Goal: Transaction & Acquisition: Download file/media

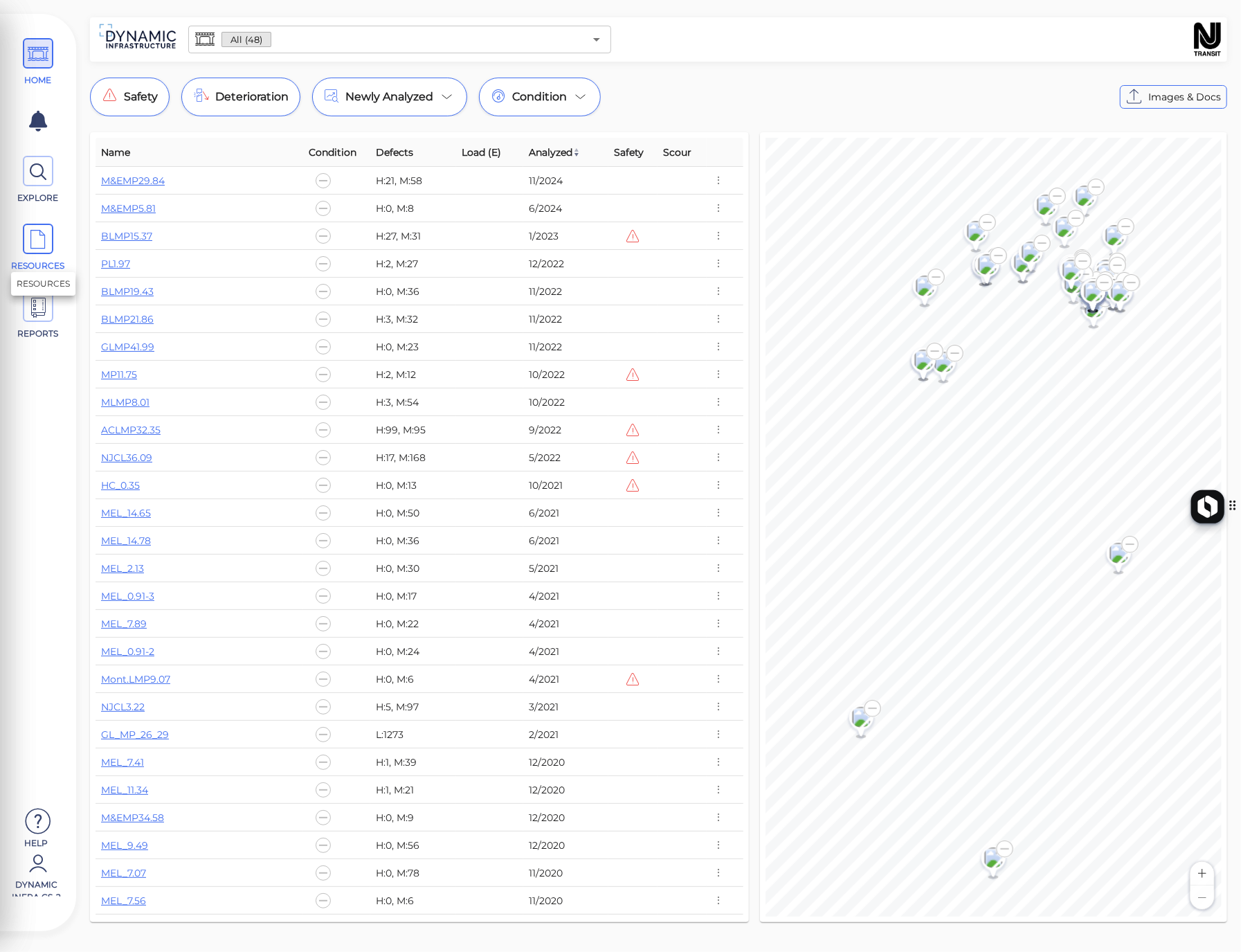
click at [43, 240] on icon at bounding box center [38, 240] width 21 height 31
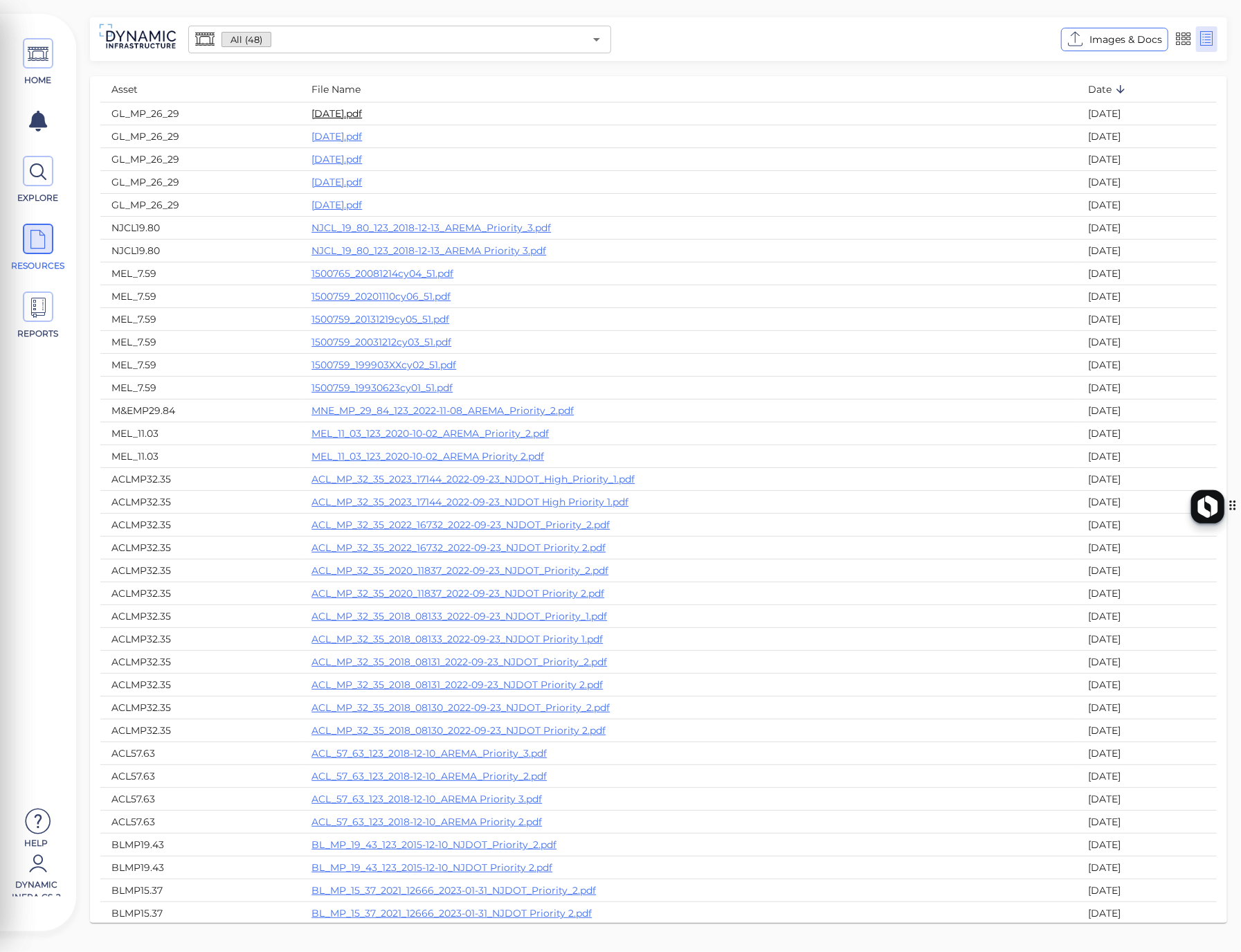
click at [360, 116] on link "[DATE].pdf" at bounding box center [336, 114] width 50 height 13
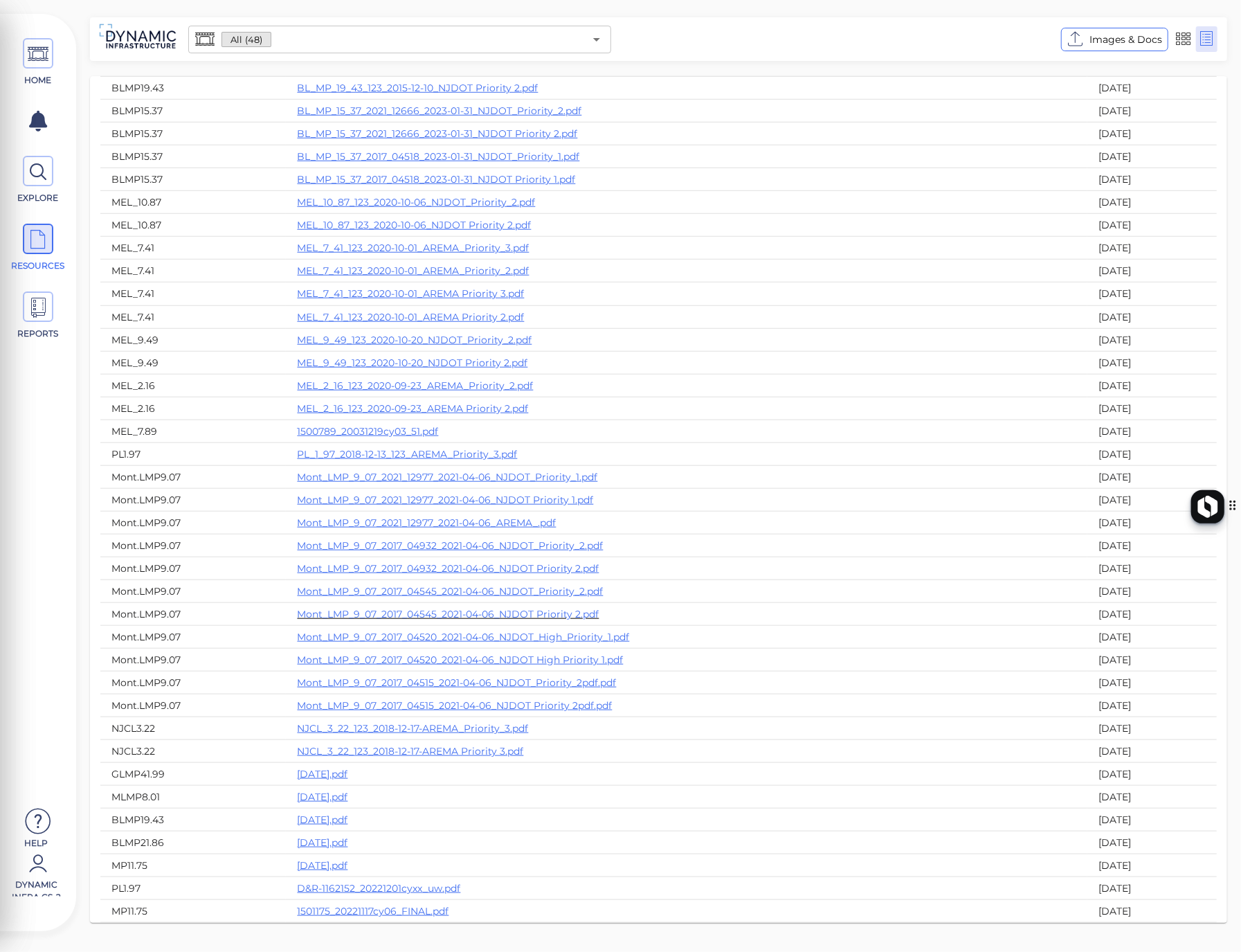
scroll to position [1025, 0]
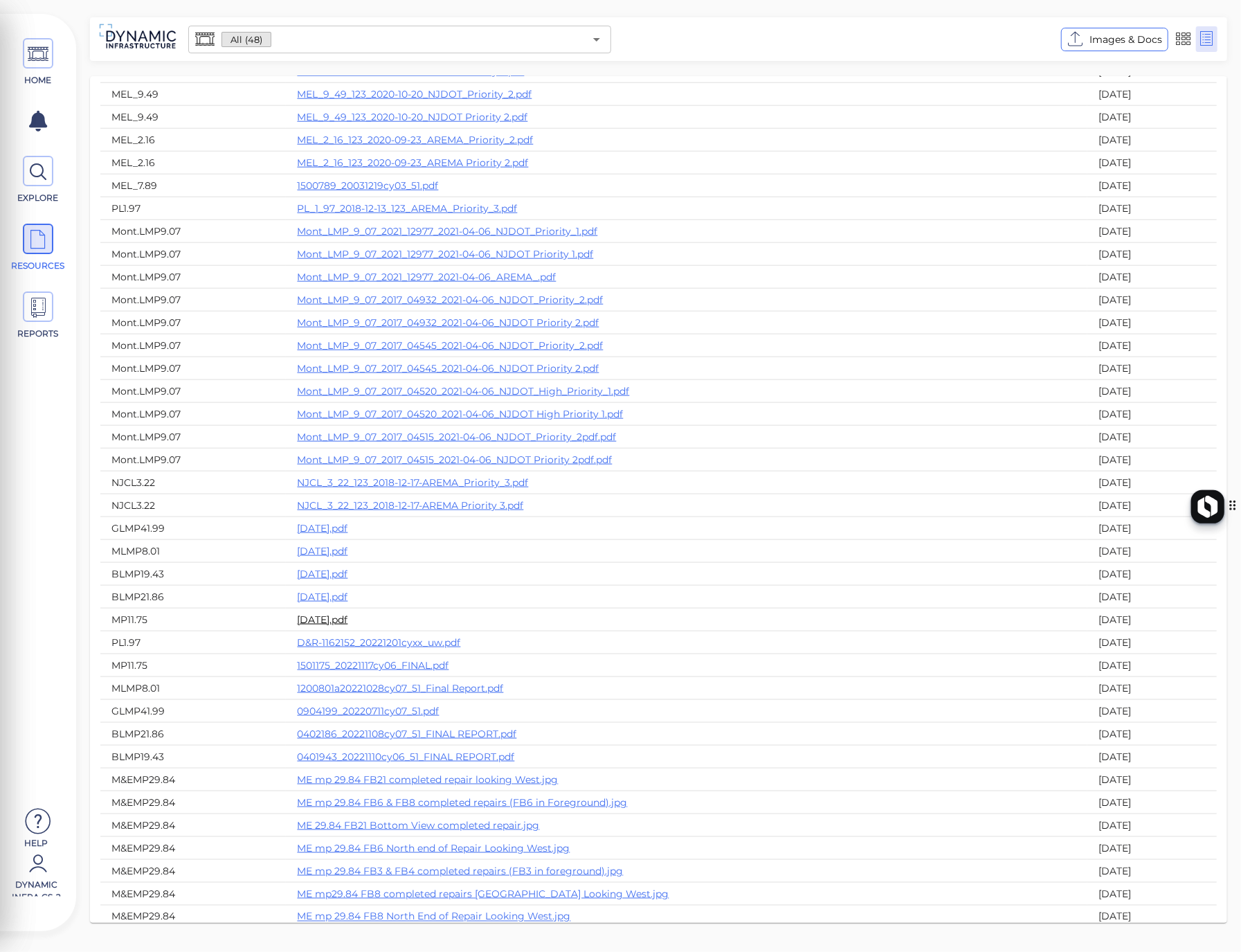
click at [347, 621] on link "[DATE].pdf" at bounding box center [322, 619] width 50 height 13
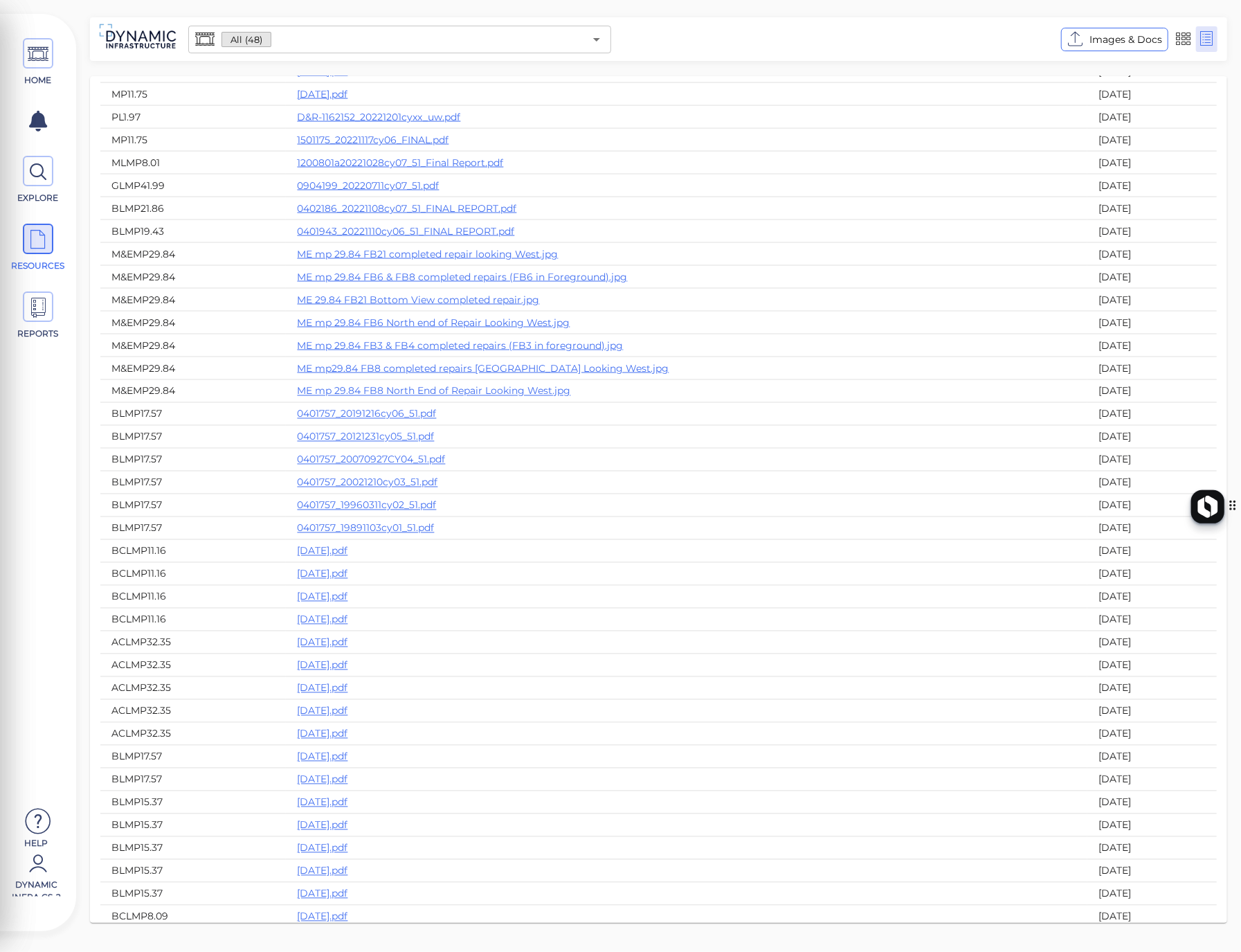
scroll to position [1845, 0]
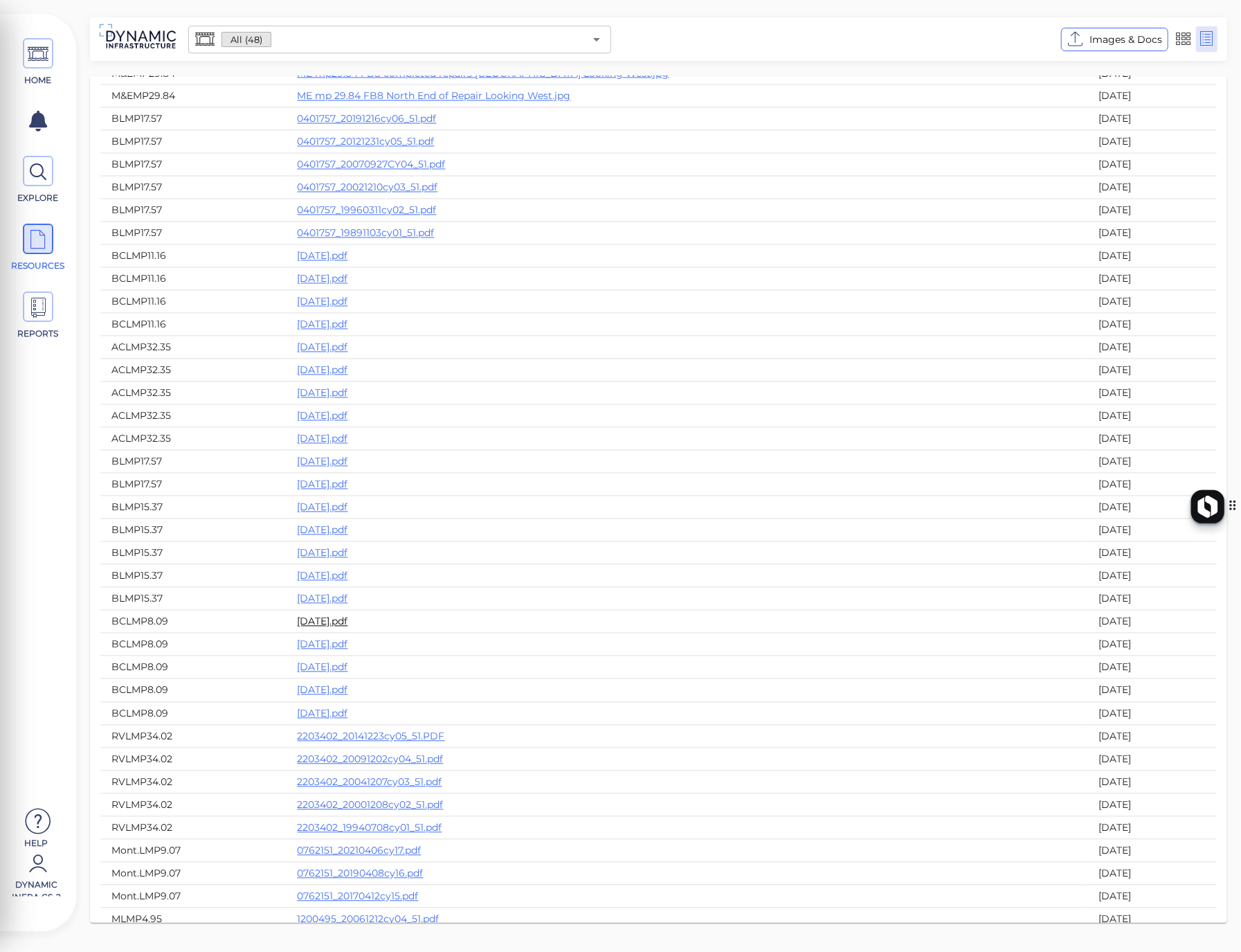
click at [337, 624] on link "[DATE].pdf" at bounding box center [322, 622] width 50 height 13
